Goal: Ask a question

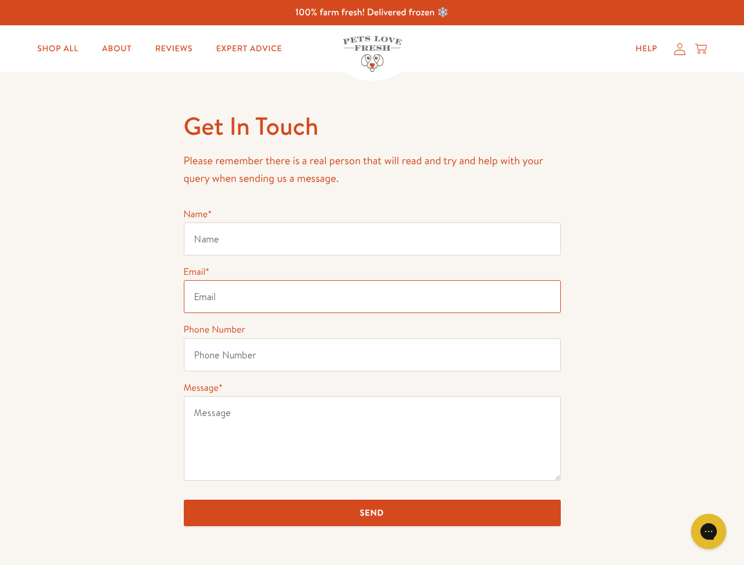
click at [371, 283] on input "Email *" at bounding box center [372, 296] width 377 height 33
click at [708, 532] on icon "Gorgias live chat" at bounding box center [707, 531] width 11 height 11
